Goal: Check status: Check status

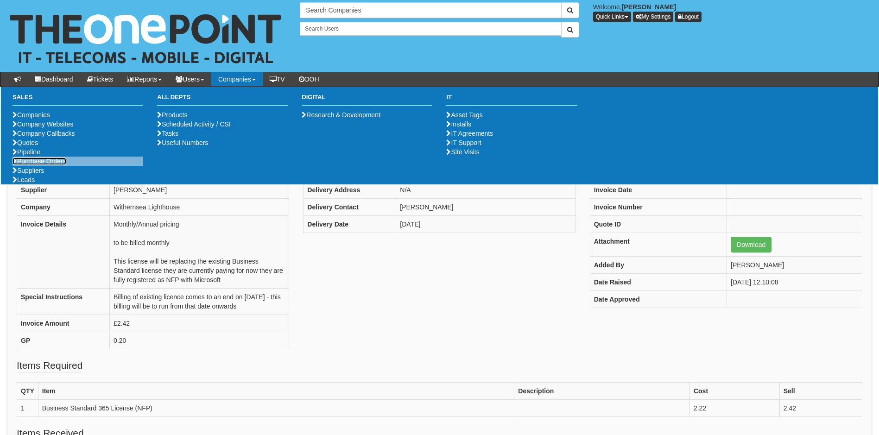
click at [56, 165] on link "Purchase Orders" at bounding box center [40, 161] width 54 height 7
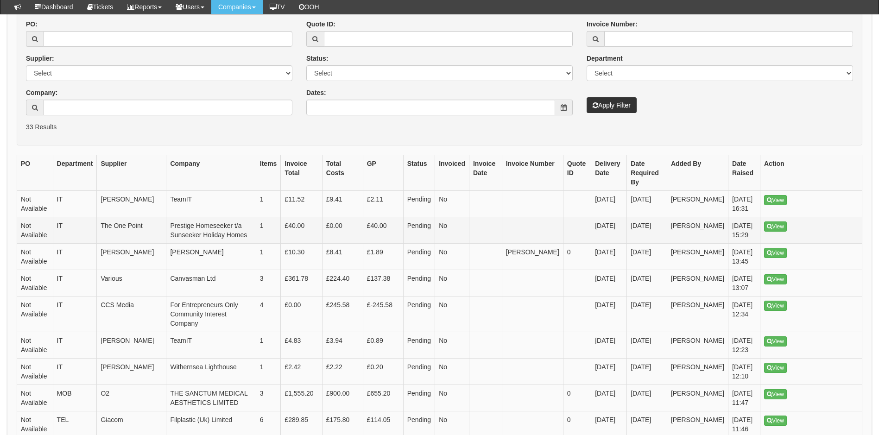
scroll to position [139, 0]
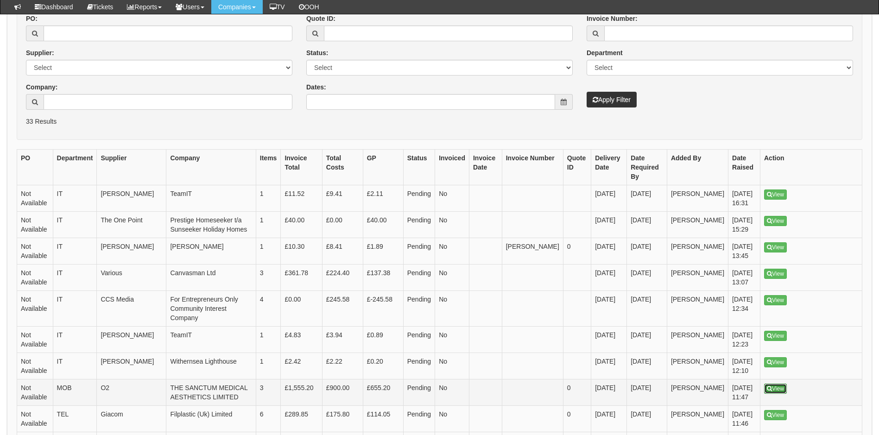
click at [779, 384] on link "View" at bounding box center [775, 389] width 23 height 10
